Goal: Task Accomplishment & Management: Complete application form

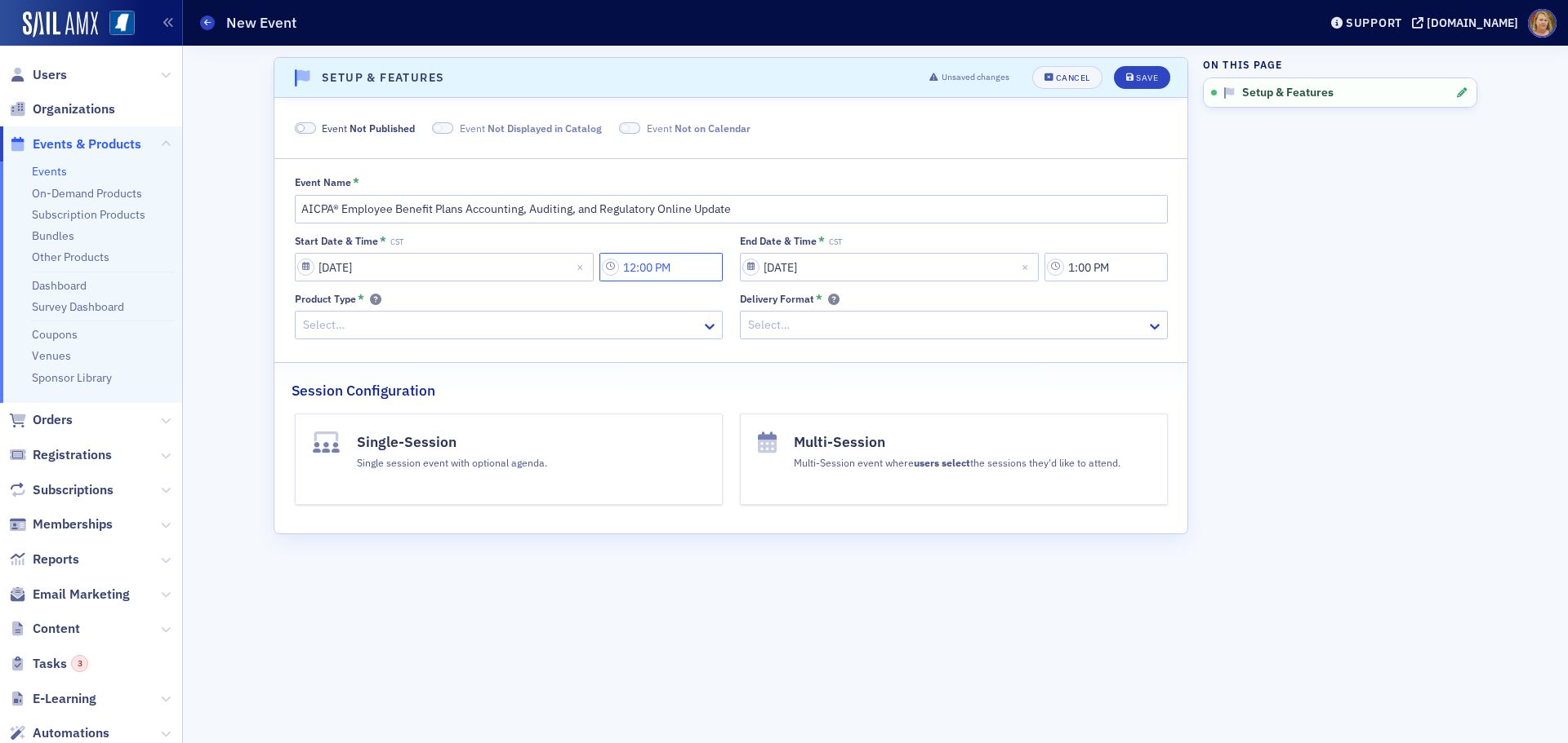
click at [658, 262] on input "12:00 PM" at bounding box center [661, 267] width 123 height 29
click at [803, 273] on input "text" at bounding box center [804, 267] width 3 height 17
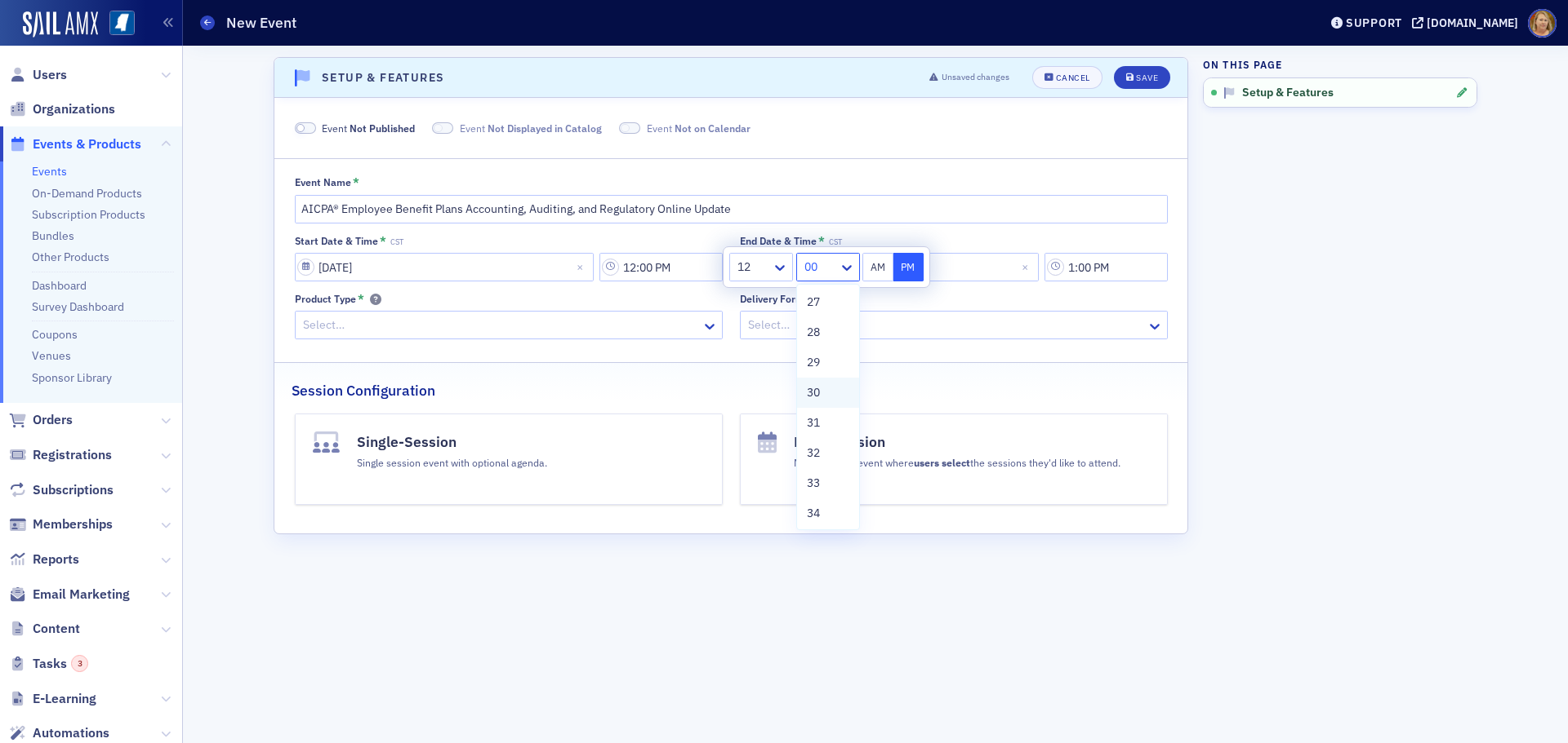
click at [821, 396] on div "30" at bounding box center [827, 392] width 42 height 17
type input "12:30 PM"
click at [900, 272] on button "PM" at bounding box center [908, 267] width 31 height 29
select select "11"
select select "2025"
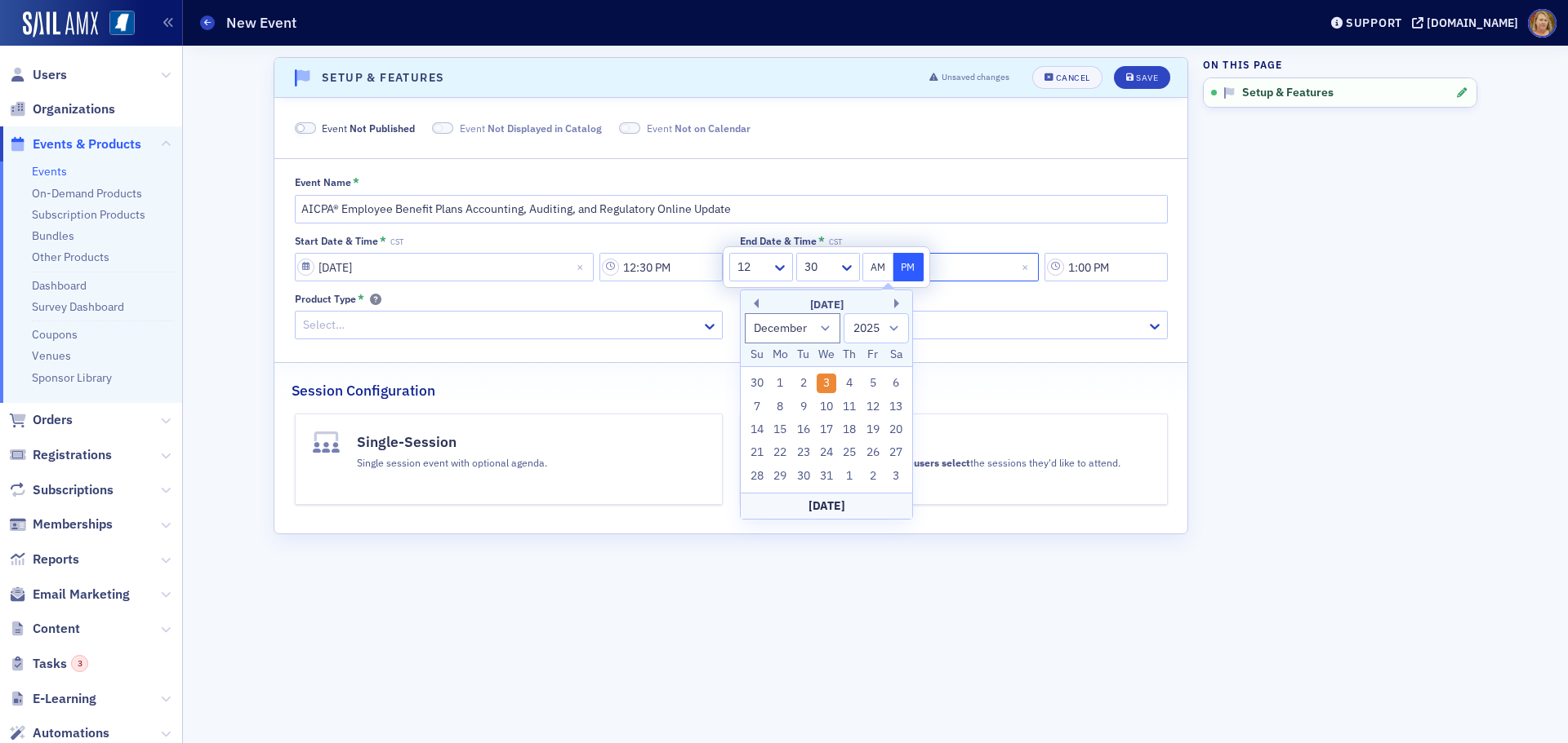
click at [947, 271] on input "[DATE]" at bounding box center [889, 267] width 299 height 29
click at [846, 382] on div "4" at bounding box center [850, 383] width 20 height 20
type input "[DATE]"
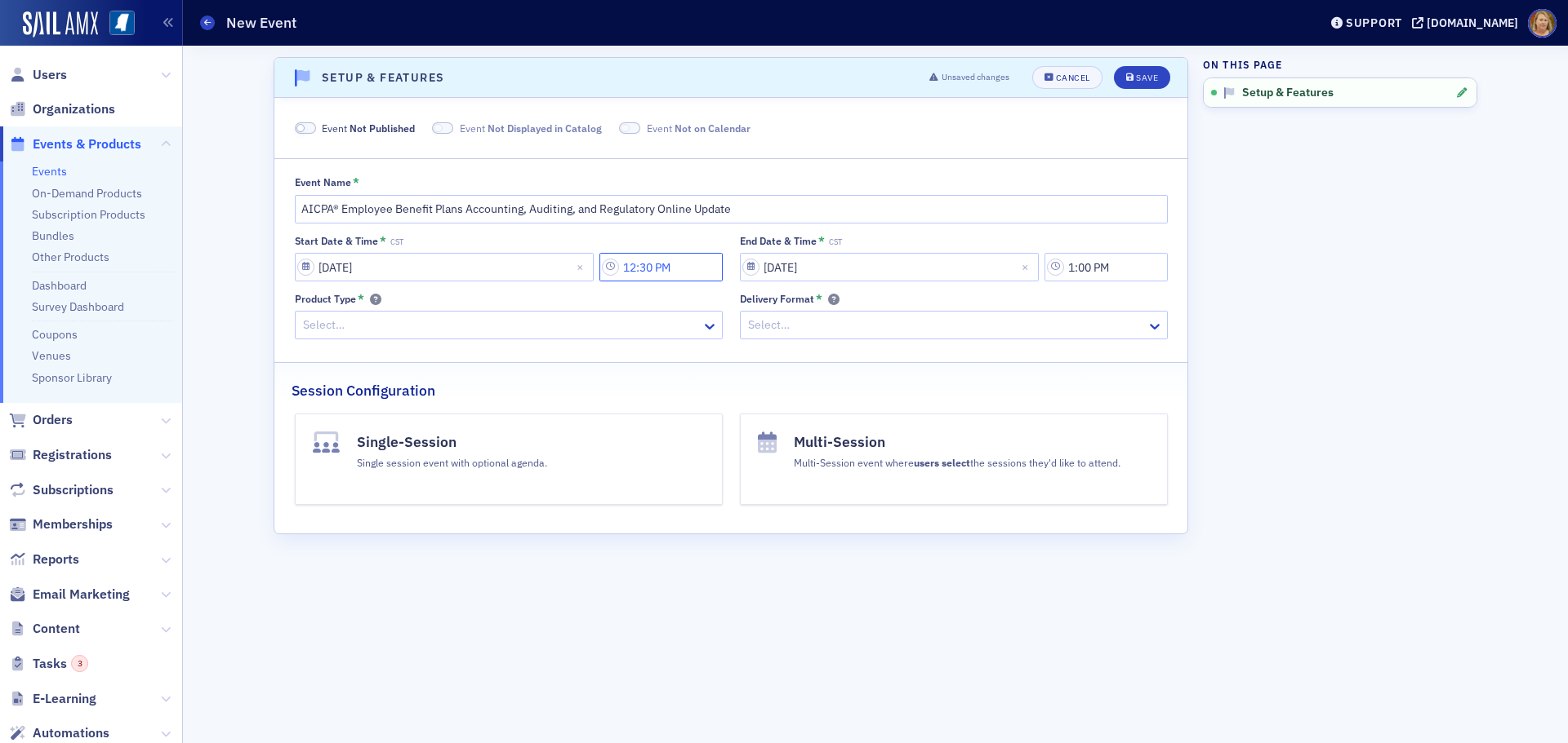
click at [680, 270] on input "12:30 PM" at bounding box center [661, 267] width 123 height 29
click at [769, 273] on div at bounding box center [752, 267] width 34 height 21
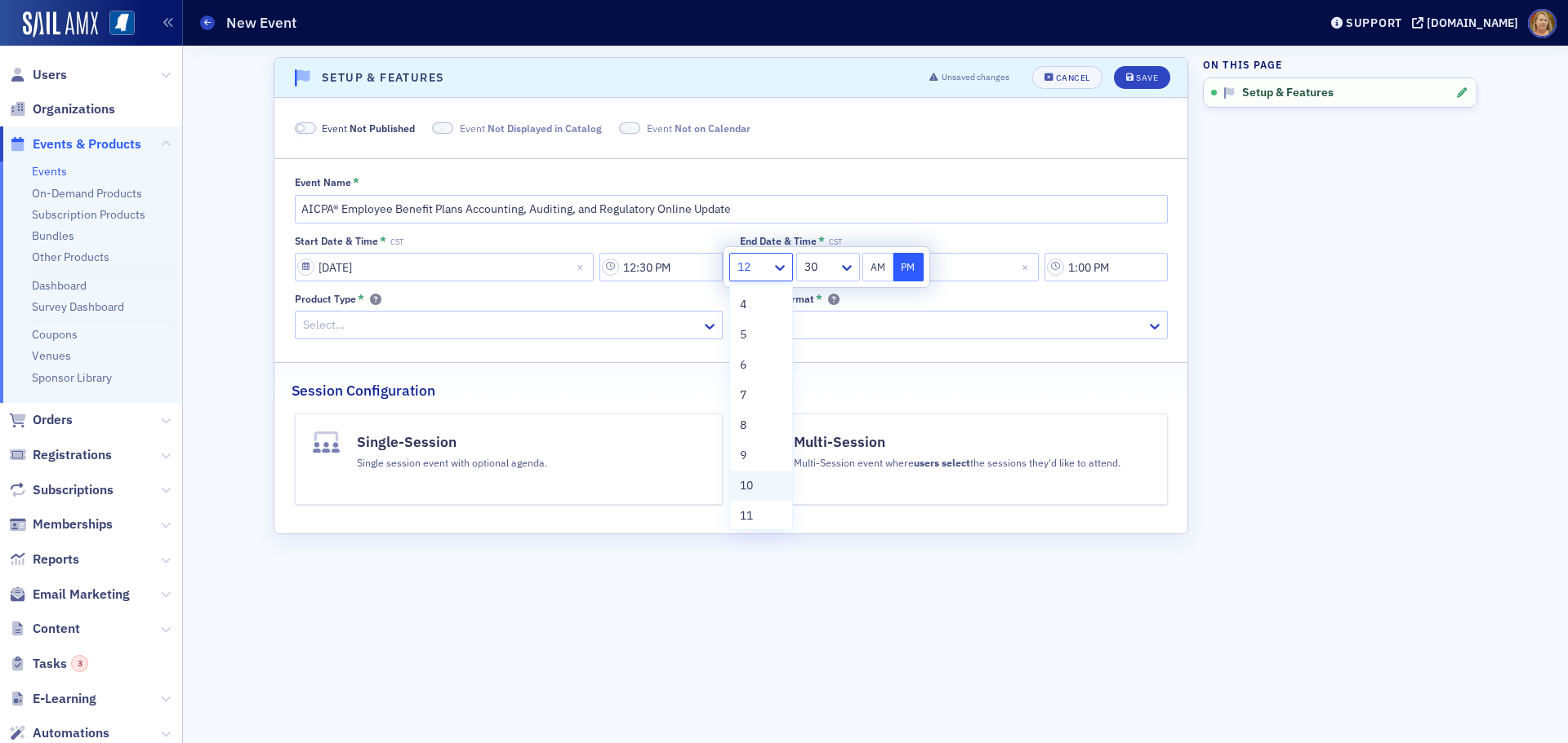
click at [747, 488] on span "10" at bounding box center [746, 486] width 14 height 17
click at [874, 259] on button "AM" at bounding box center [878, 267] width 31 height 29
type input "10:30 AM"
select select "11"
select select "2025"
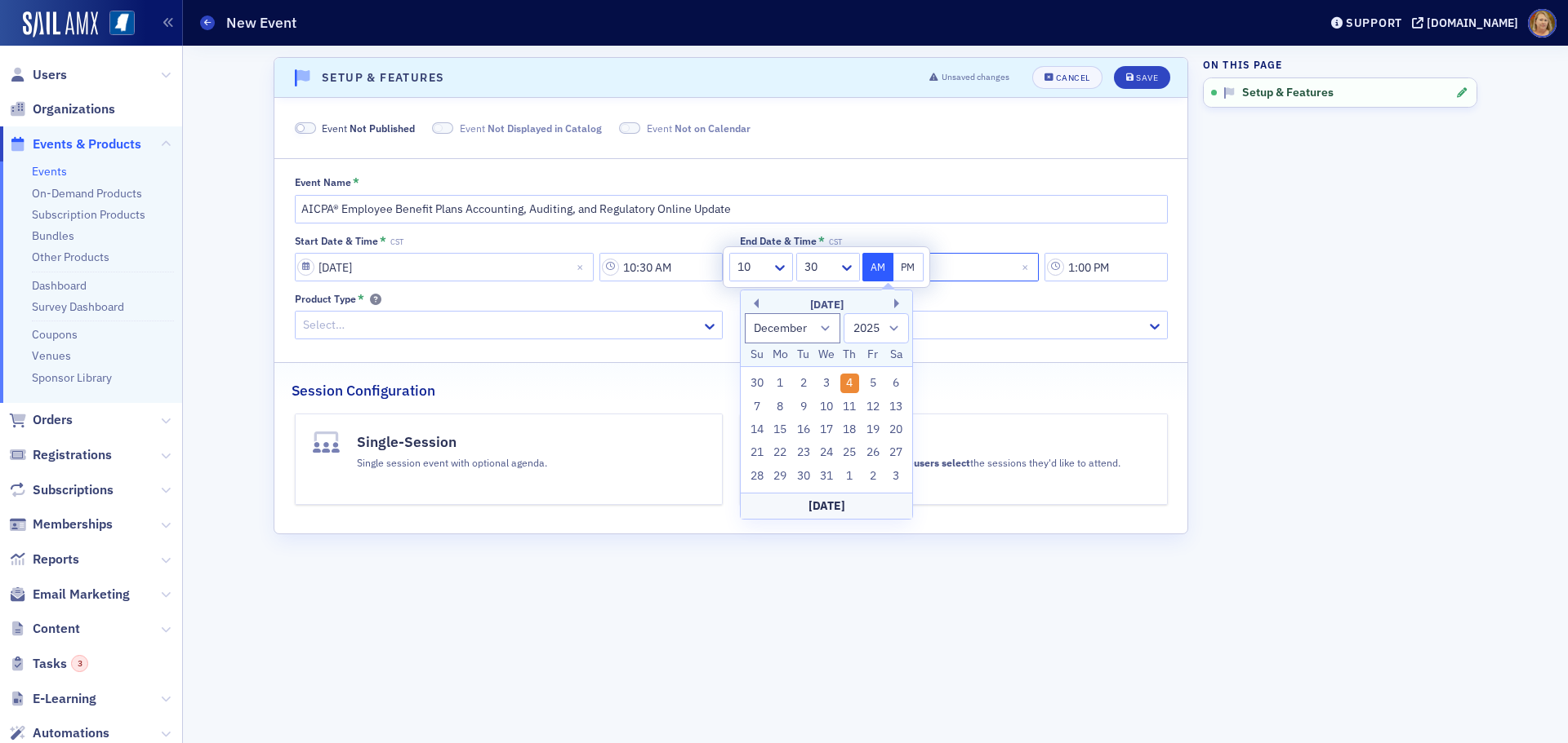
click at [942, 268] on input "[DATE]" at bounding box center [889, 267] width 299 height 29
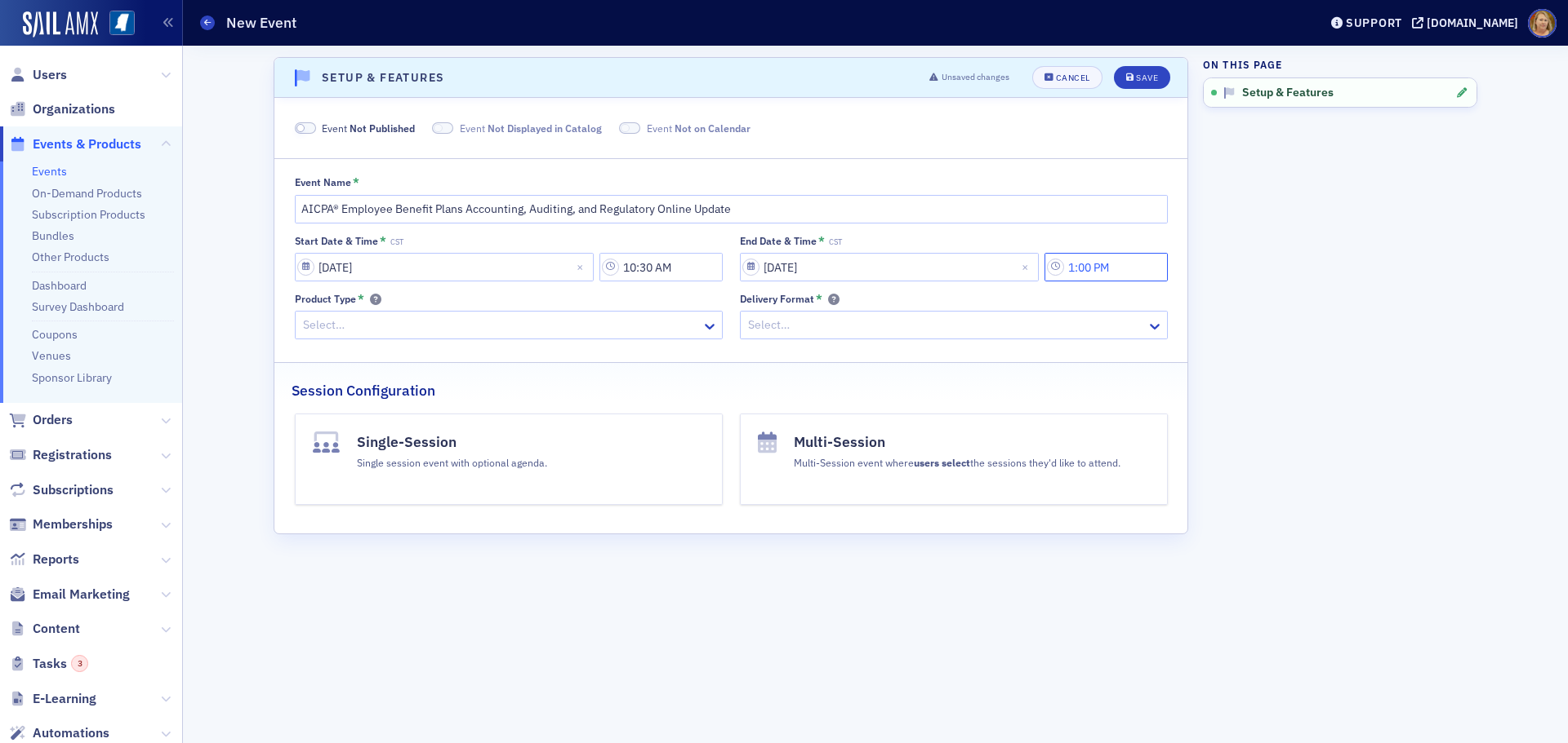
click at [1085, 270] on input "1:00 PM" at bounding box center [1105, 267] width 123 height 29
click at [904, 268] on icon at bounding box center [902, 268] width 10 height 5
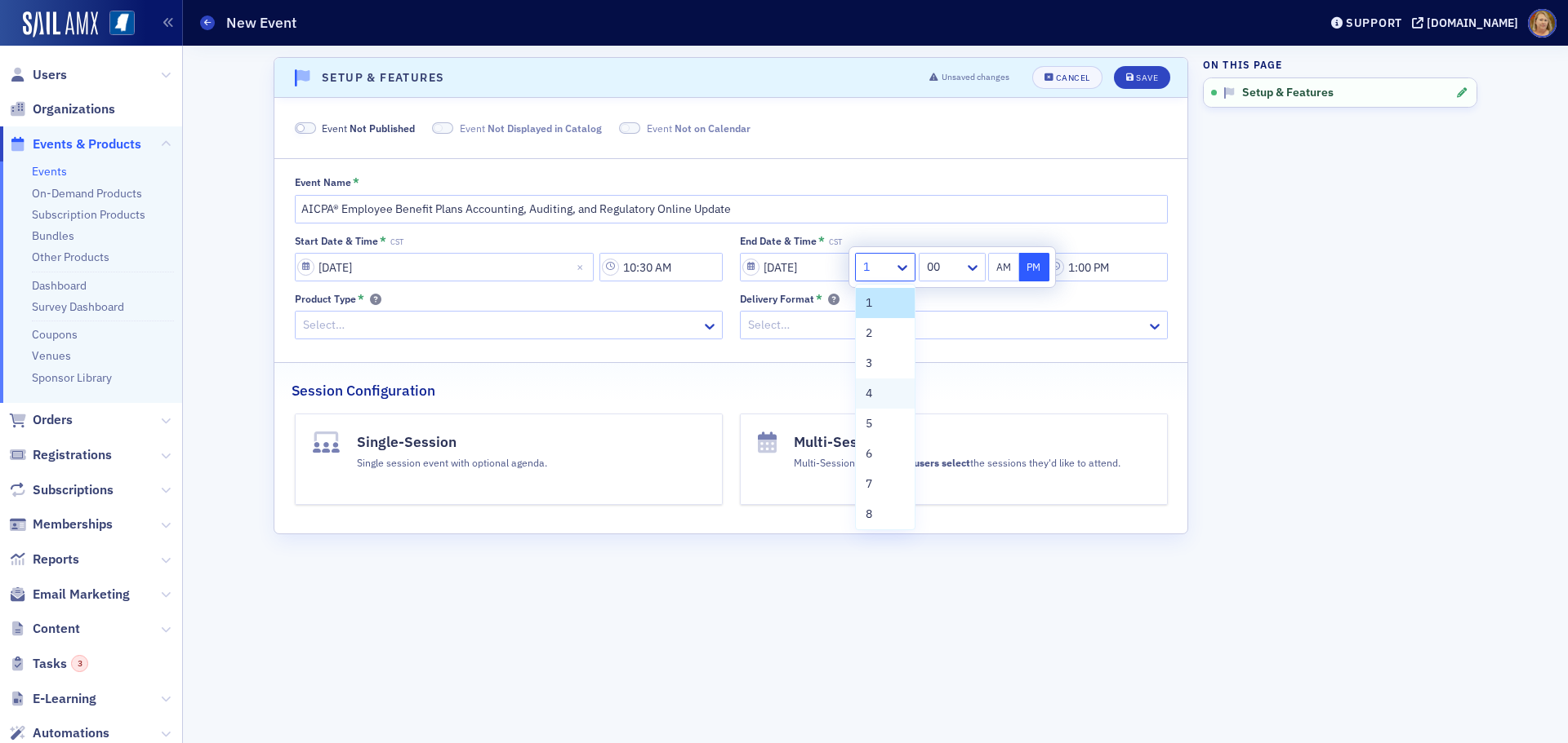
click at [883, 397] on div "4" at bounding box center [885, 393] width 40 height 17
click at [965, 268] on icon at bounding box center [972, 267] width 16 height 16
click at [939, 375] on span "35" at bounding box center [934, 380] width 14 height 17
type input "4:35 PM"
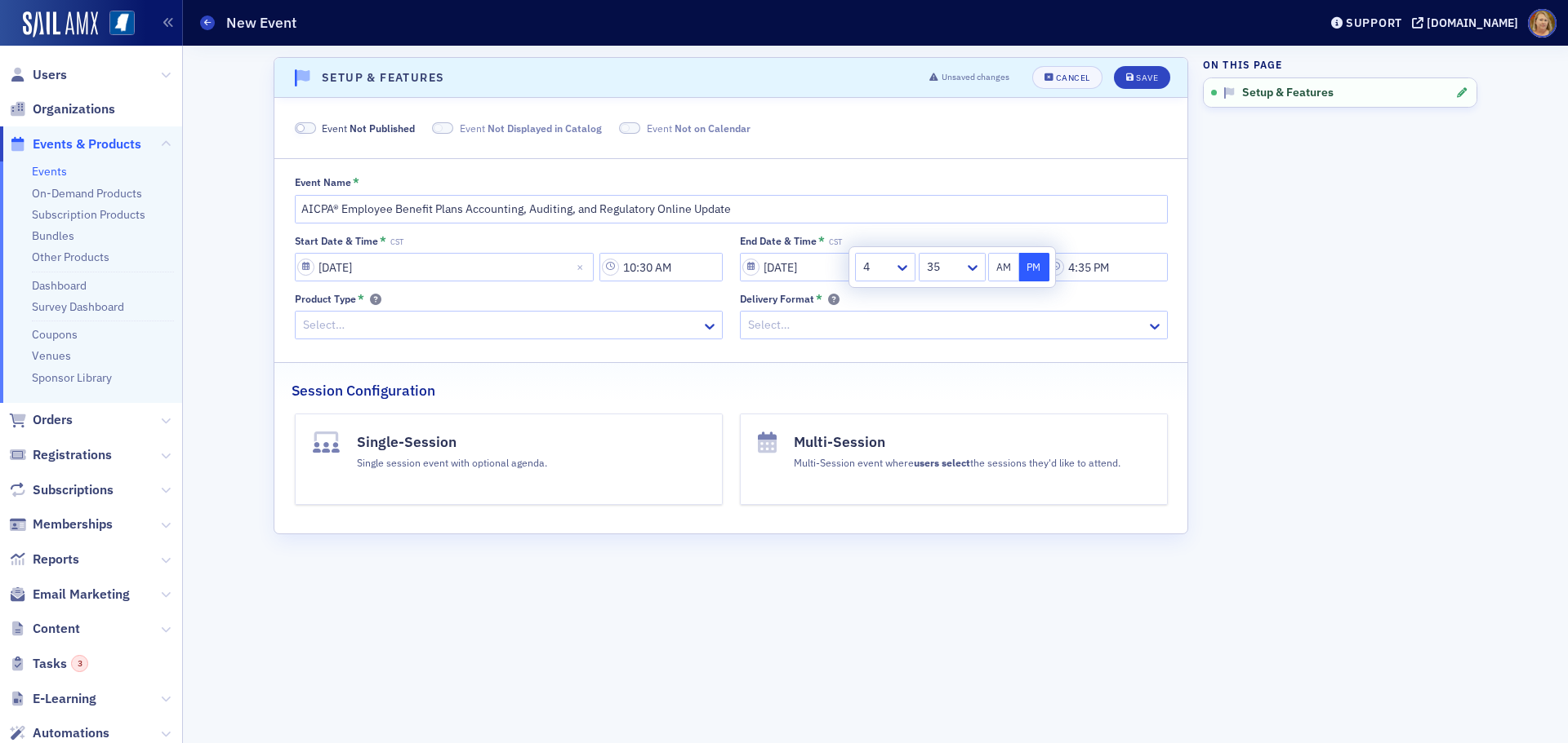
click at [1029, 264] on button "PM" at bounding box center [1034, 267] width 31 height 29
click at [969, 315] on div at bounding box center [945, 325] width 399 height 21
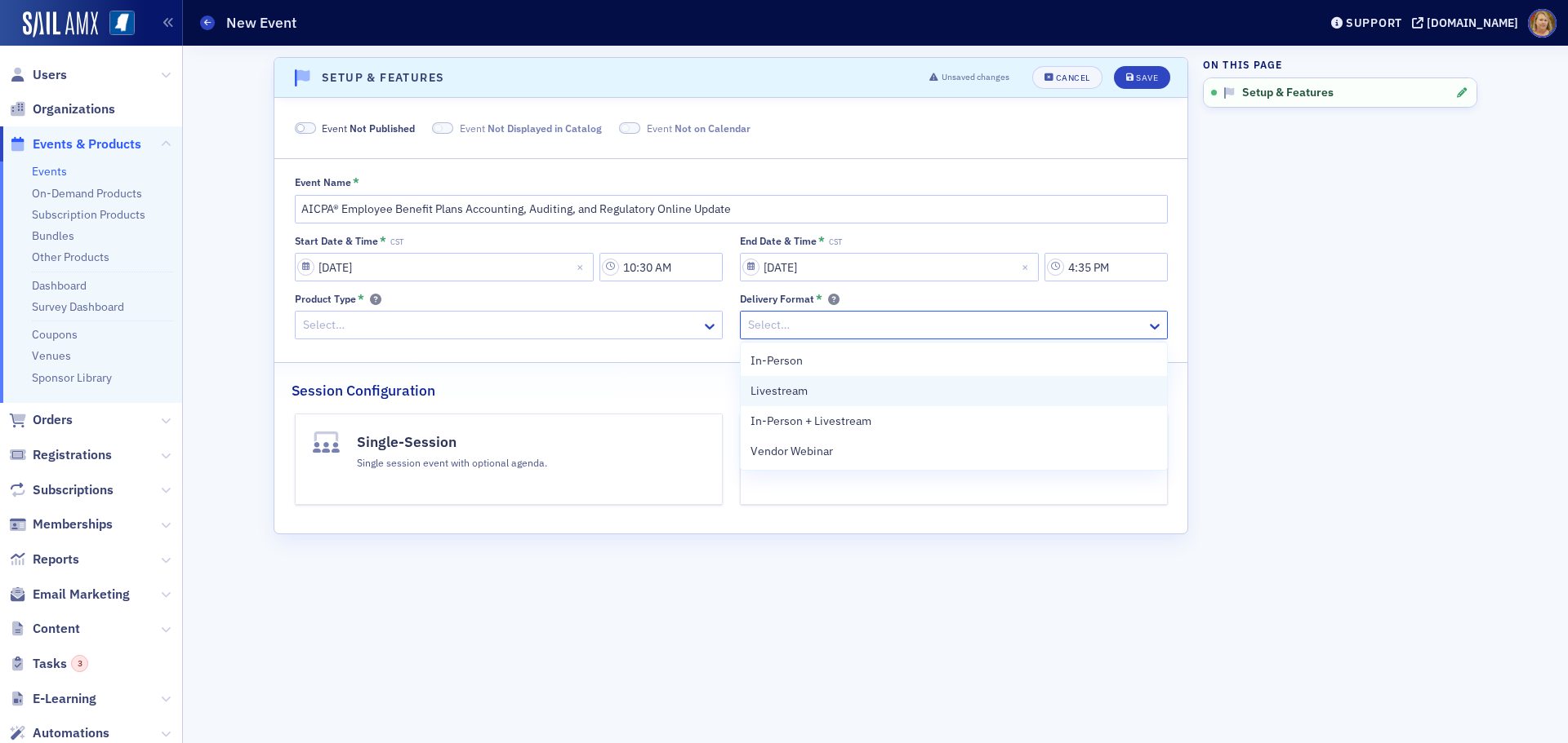
click at [823, 391] on div "Livestream" at bounding box center [954, 390] width 407 height 17
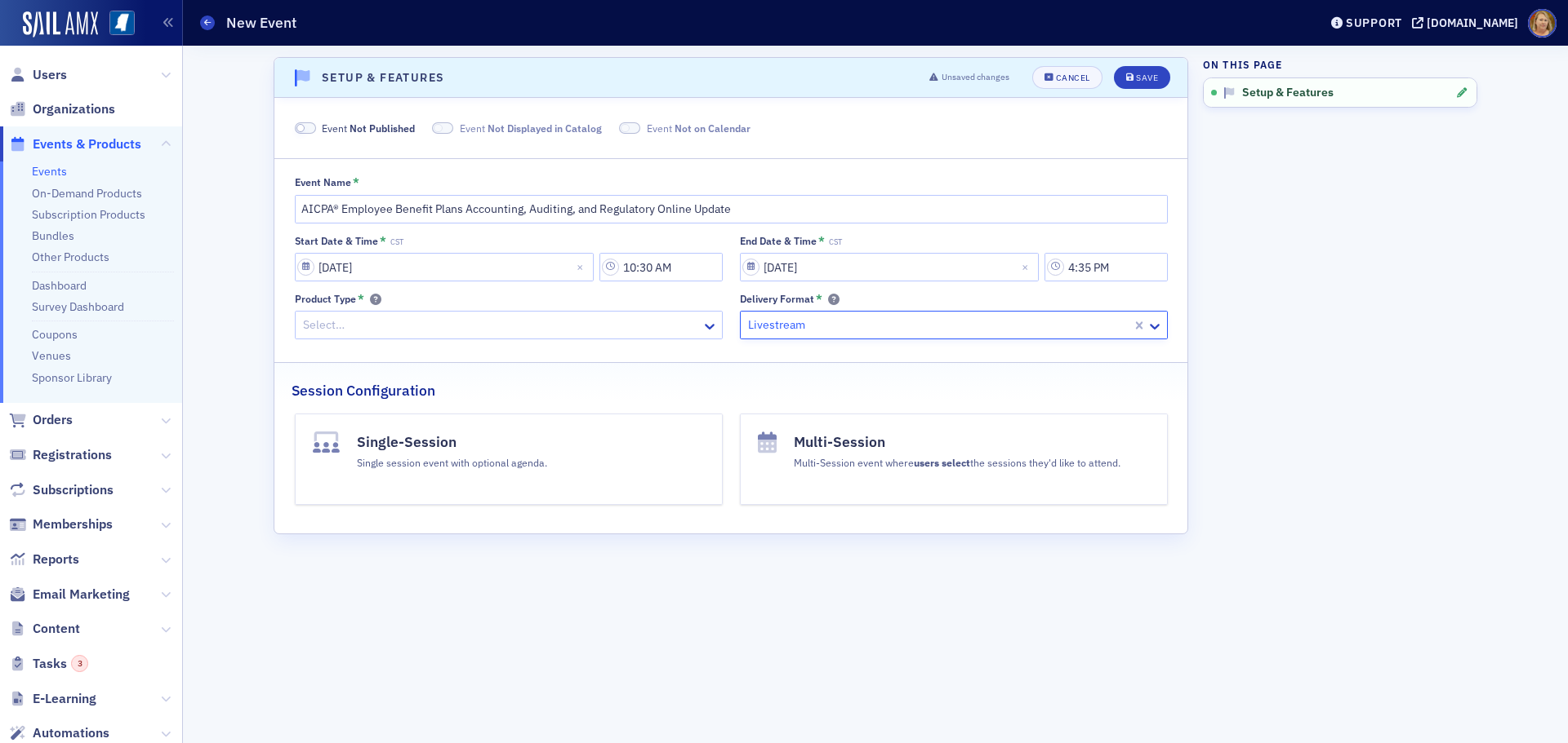
click at [635, 333] on div at bounding box center [500, 325] width 399 height 21
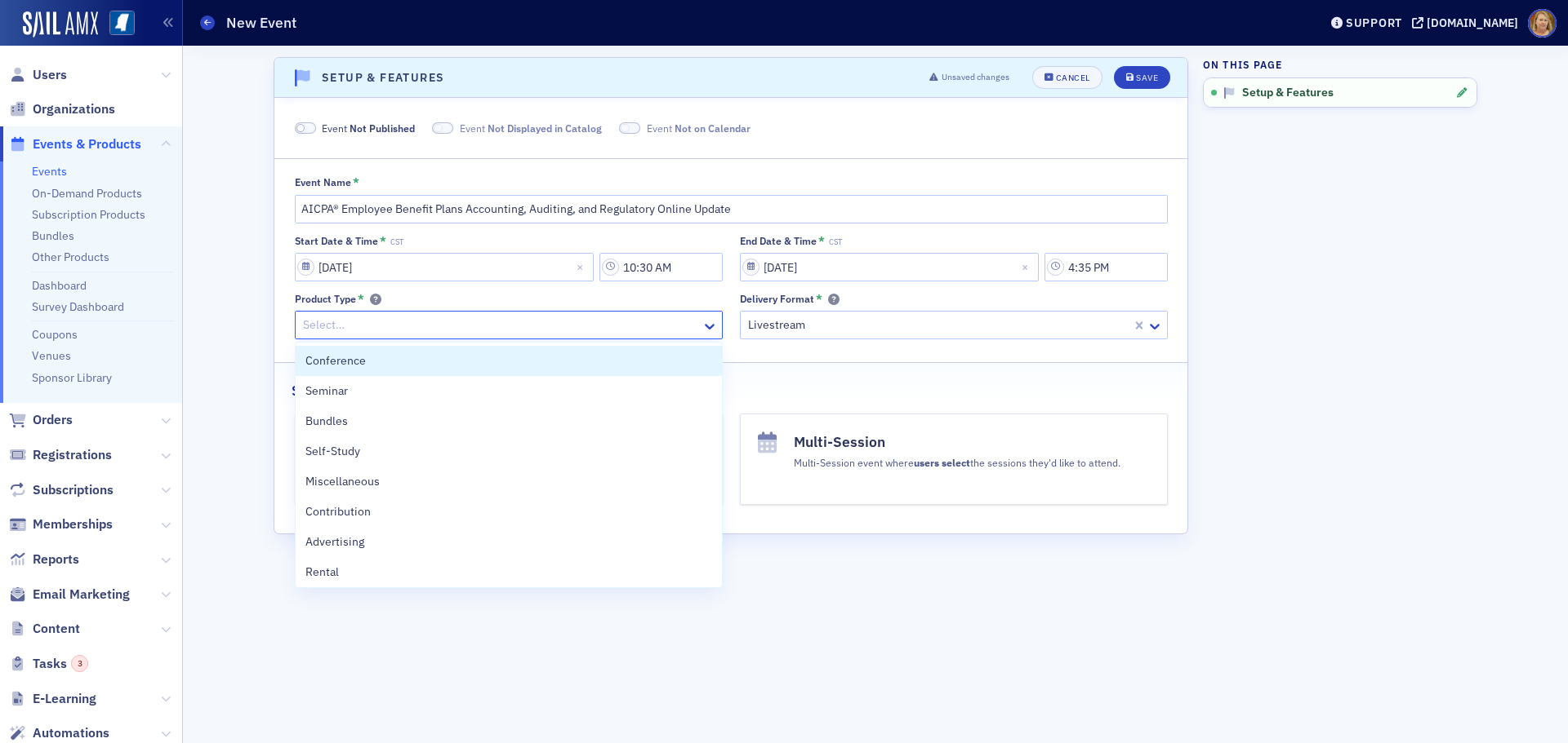
click at [589, 361] on div "Conference" at bounding box center [509, 361] width 407 height 17
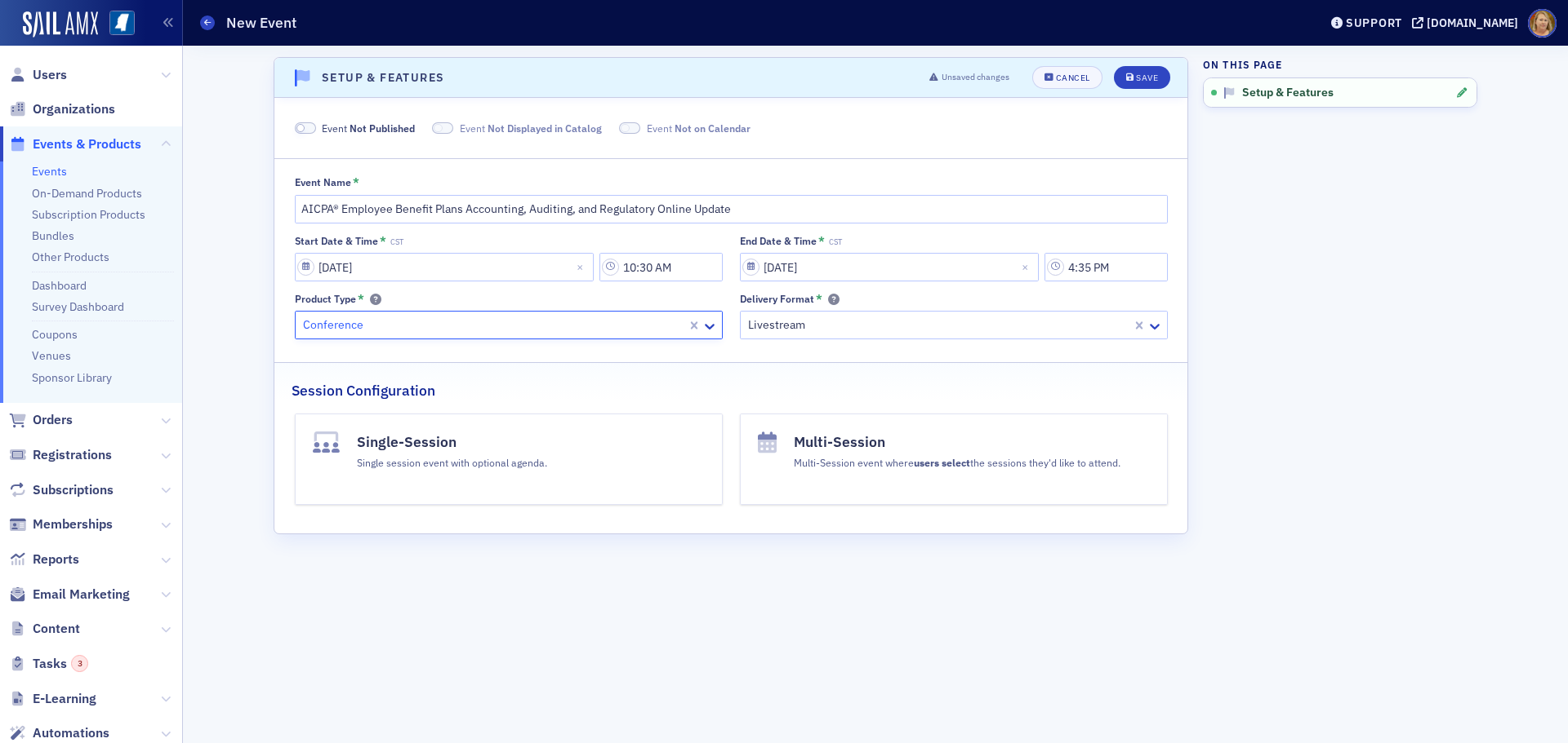
click at [571, 453] on button "Single-Session Single session event with optional agenda." at bounding box center [508, 460] width 428 height 92
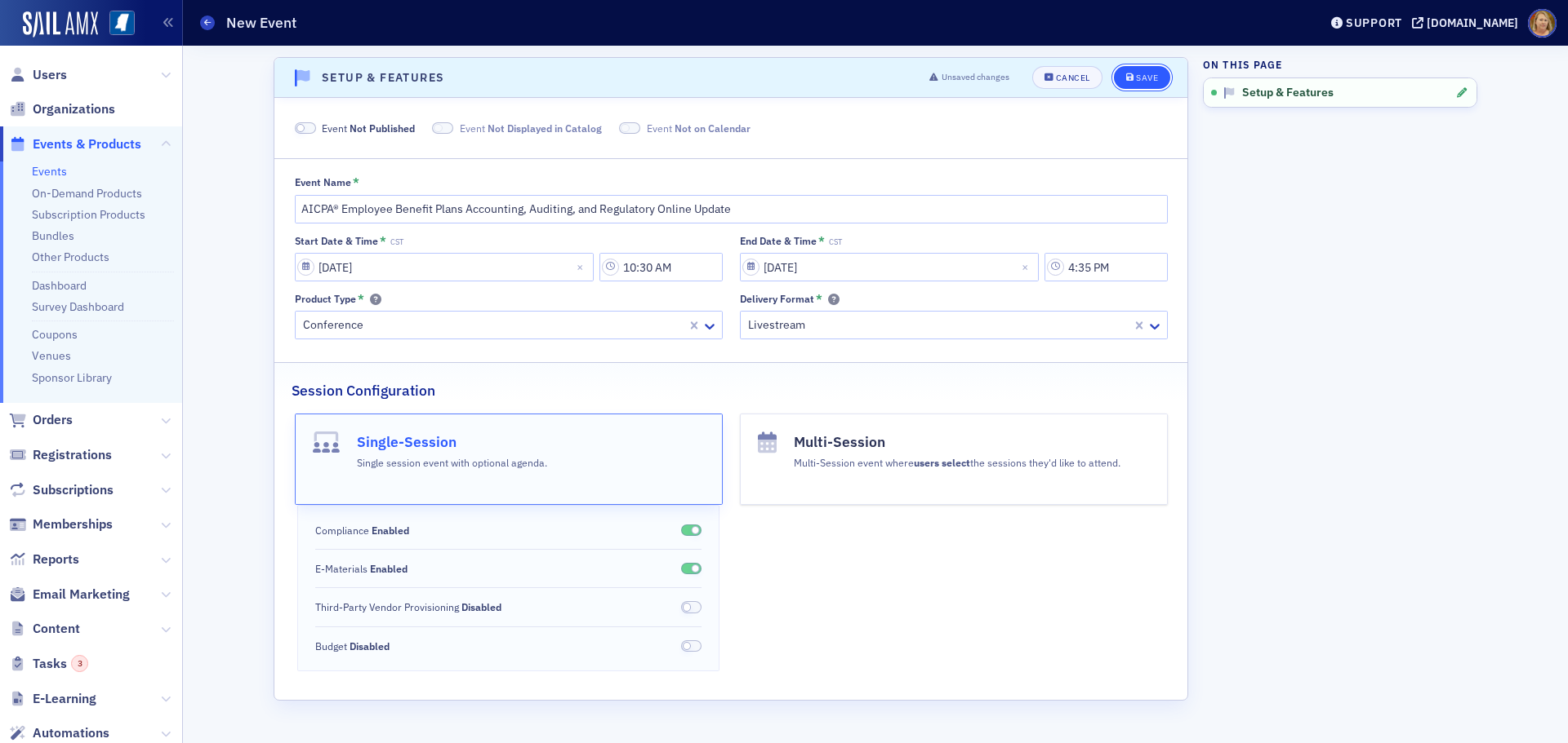
click at [1139, 72] on button "Save" at bounding box center [1141, 76] width 57 height 22
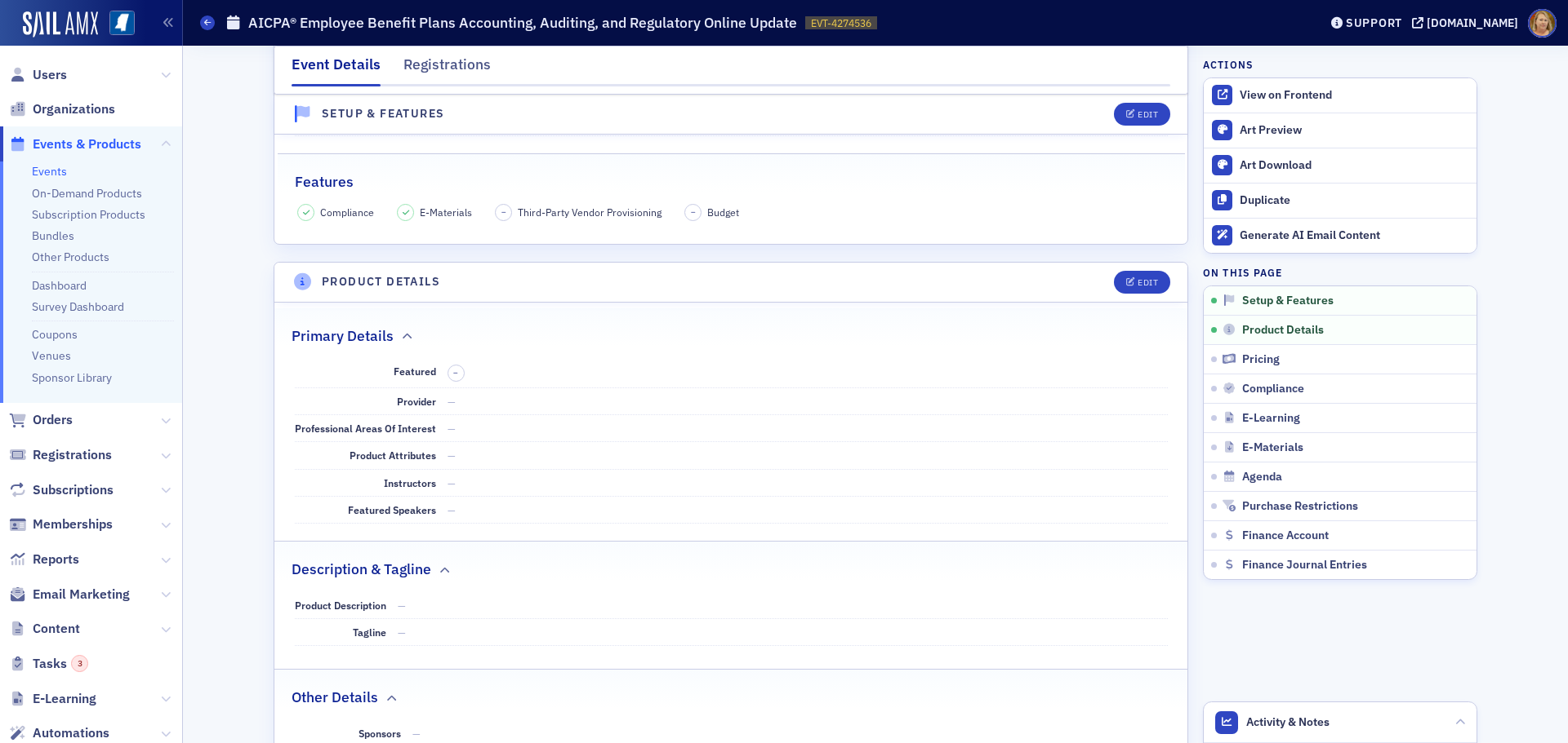
scroll to position [83, 0]
